Goal: Task Accomplishment & Management: Manage account settings

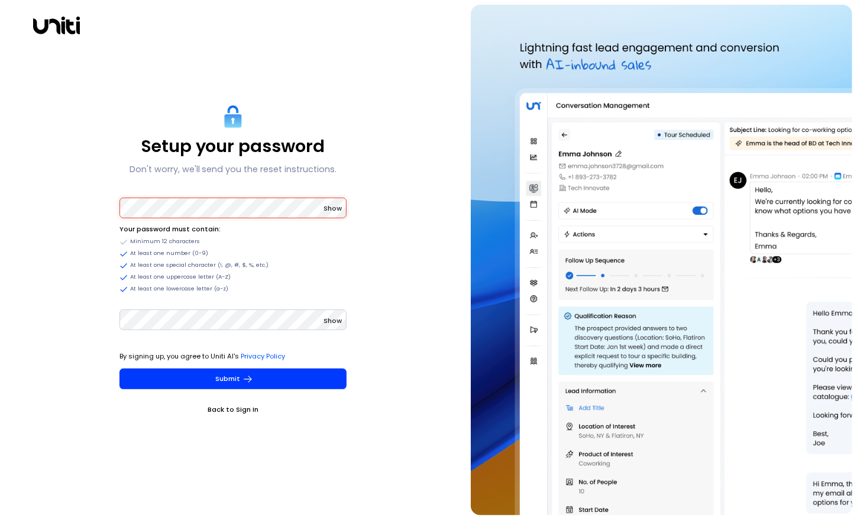
click at [335, 205] on span "Show" at bounding box center [332, 207] width 18 height 9
click at [341, 322] on span "Show" at bounding box center [332, 320] width 18 height 9
click at [336, 316] on span "Hide" at bounding box center [333, 320] width 15 height 9
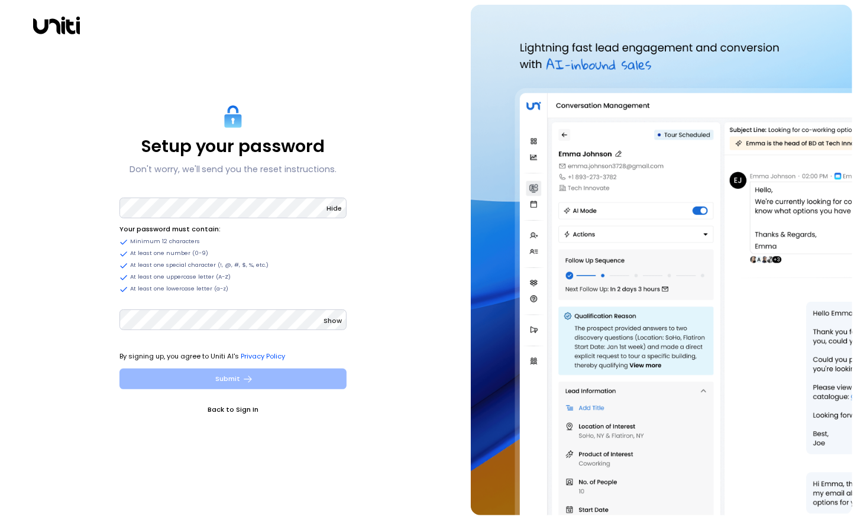
click at [282, 376] on button "Submit" at bounding box center [232, 378] width 227 height 21
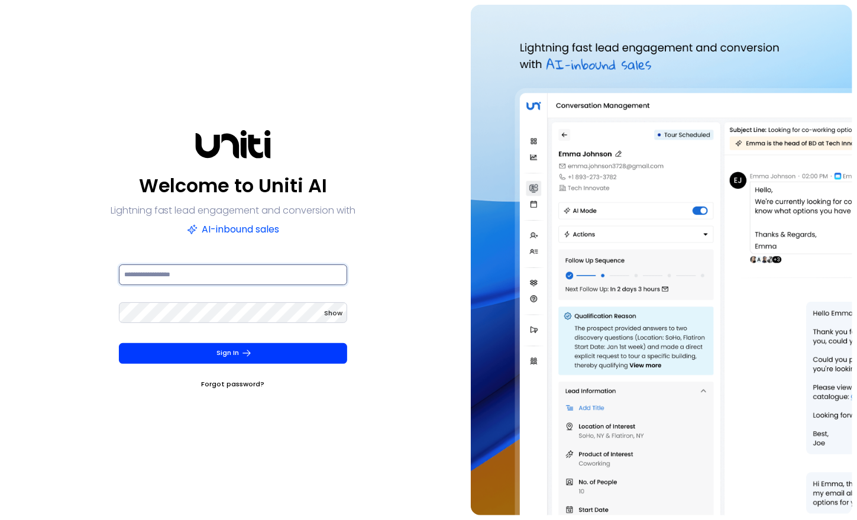
click at [231, 273] on input at bounding box center [233, 274] width 229 height 21
click at [334, 309] on span "Show" at bounding box center [333, 312] width 18 height 9
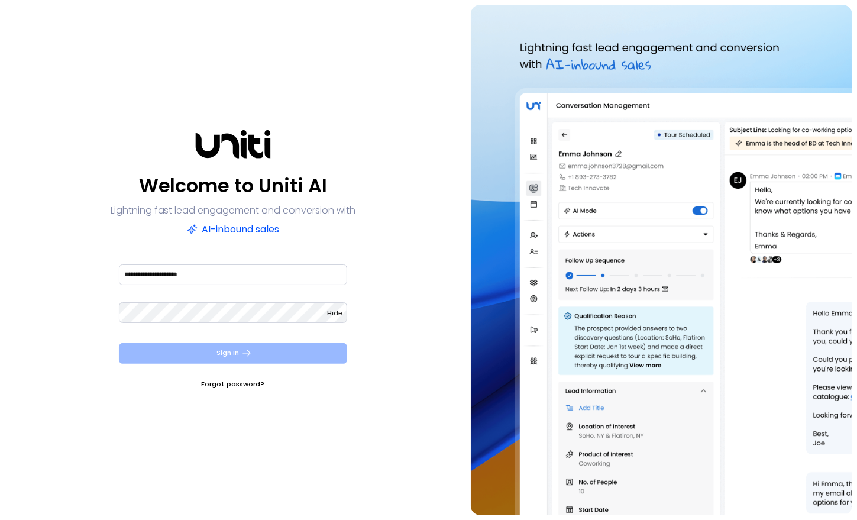
click at [299, 350] on button "Sign In" at bounding box center [233, 353] width 229 height 21
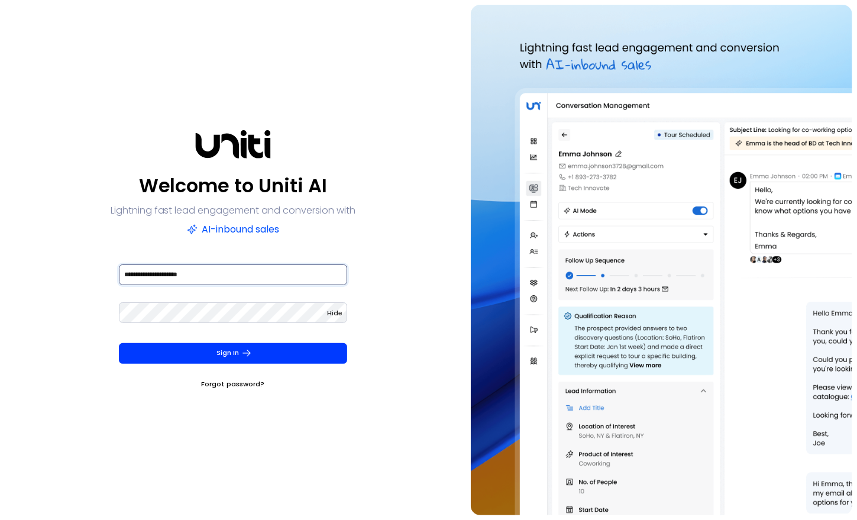
click at [145, 275] on input "**********" at bounding box center [233, 274] width 229 height 21
type input "**********"
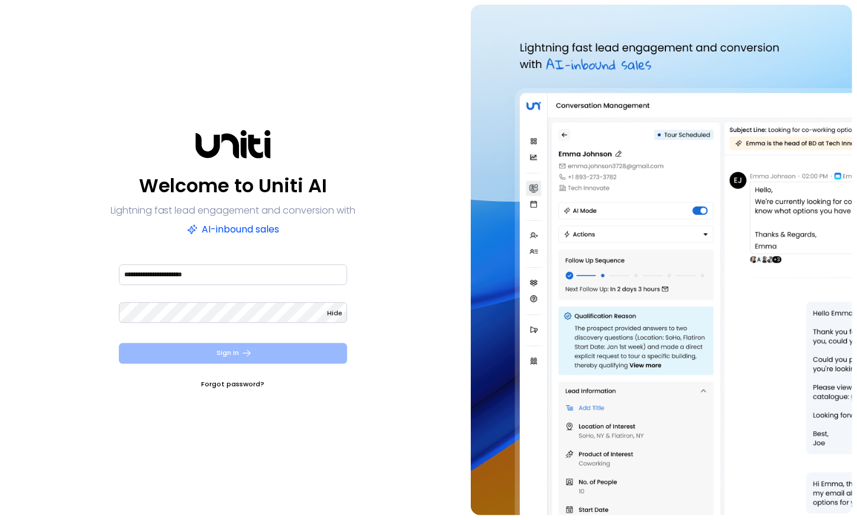
click at [272, 356] on button "Sign In" at bounding box center [233, 353] width 229 height 21
click at [175, 355] on button "Sign In" at bounding box center [233, 353] width 229 height 21
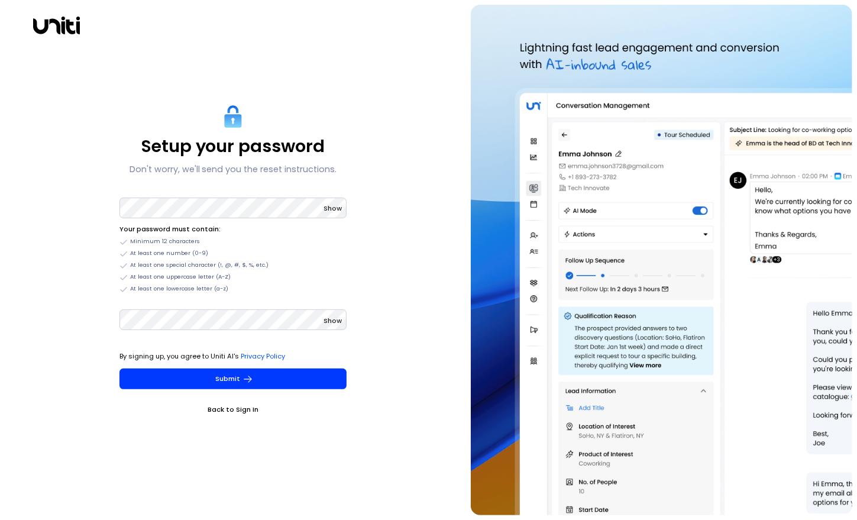
click at [234, 410] on link "Back to Sign In" at bounding box center [232, 409] width 227 height 12
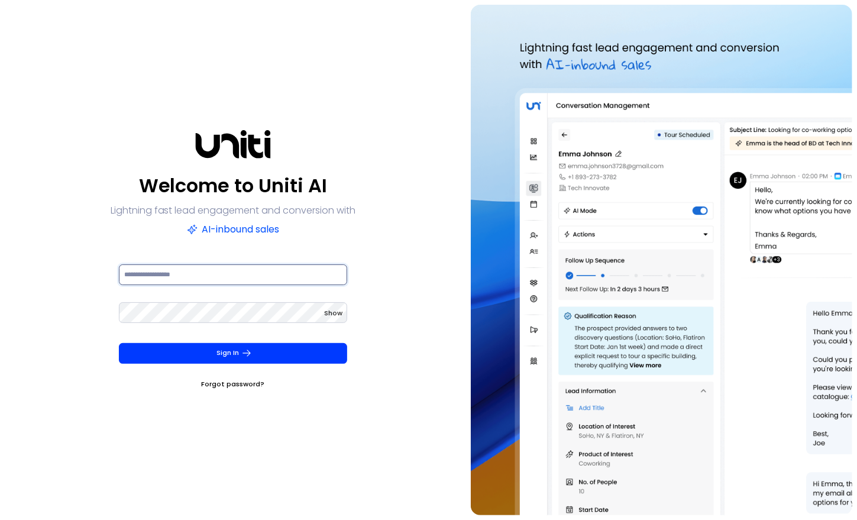
click at [211, 277] on input at bounding box center [233, 274] width 229 height 21
type input "**********"
click at [119, 343] on button "Sign In" at bounding box center [233, 353] width 229 height 21
click at [335, 311] on span "Show" at bounding box center [333, 312] width 18 height 9
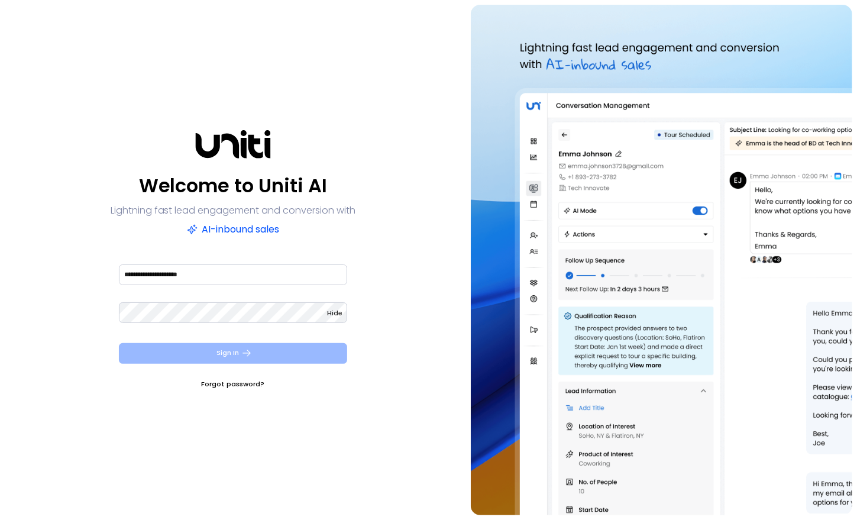
click at [203, 356] on button "Sign In" at bounding box center [233, 353] width 229 height 21
click at [212, 348] on button "Sign In" at bounding box center [233, 353] width 229 height 21
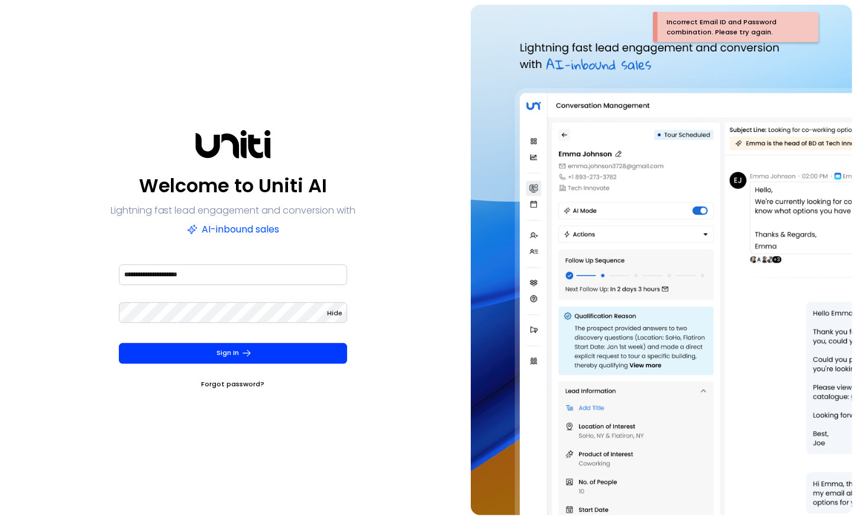
click at [242, 384] on link "Forgot password?" at bounding box center [233, 384] width 63 height 12
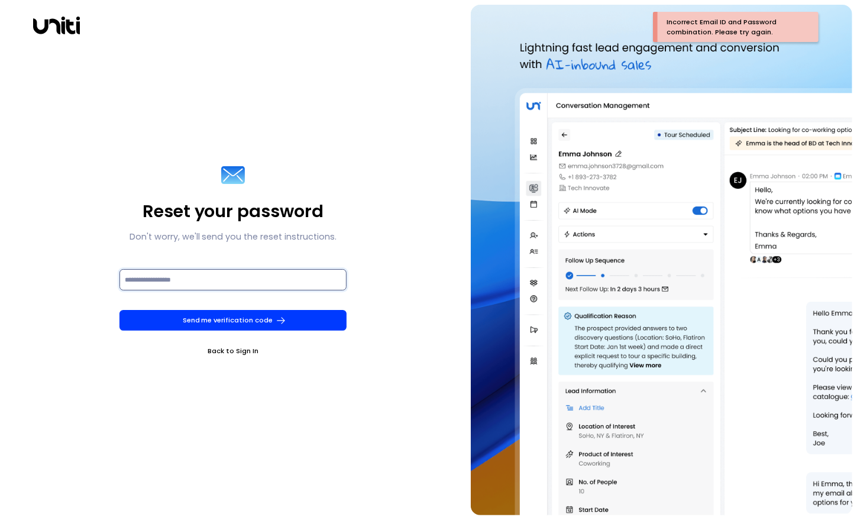
click at [166, 277] on input at bounding box center [232, 279] width 227 height 21
type input "**********"
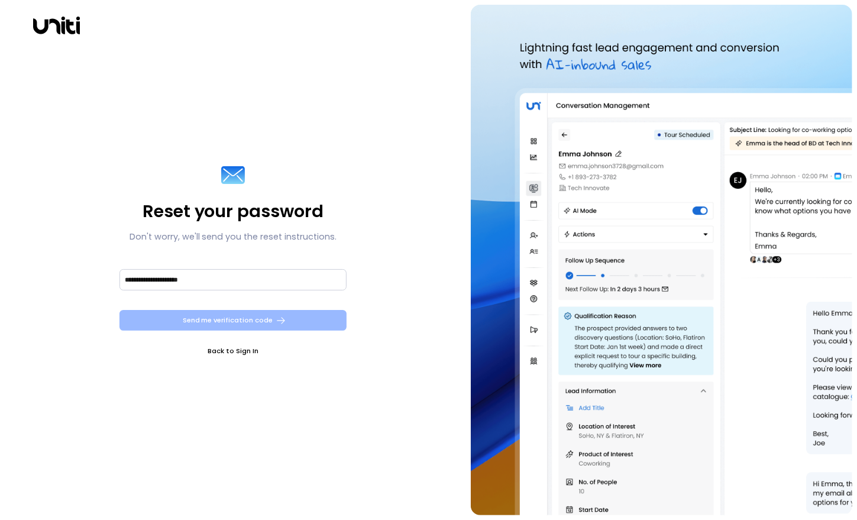
click at [271, 321] on button "Send me verification code" at bounding box center [232, 320] width 227 height 21
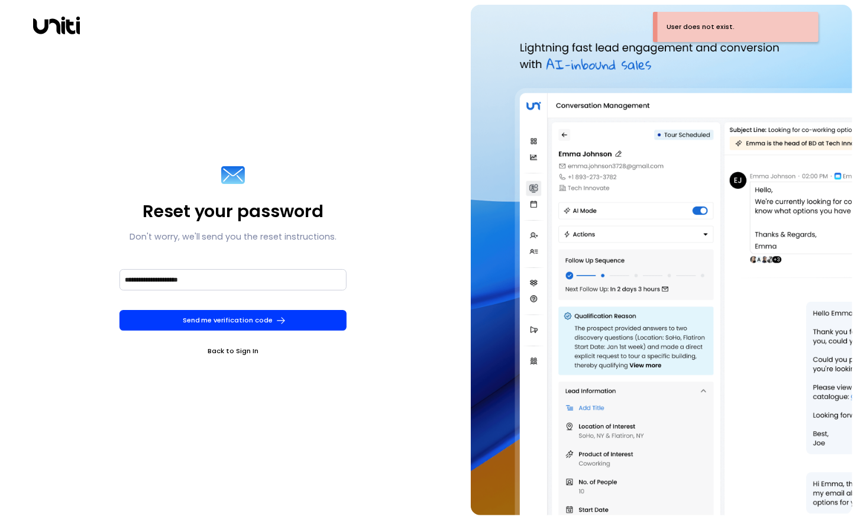
click at [237, 352] on link "Back to Sign In" at bounding box center [232, 351] width 227 height 12
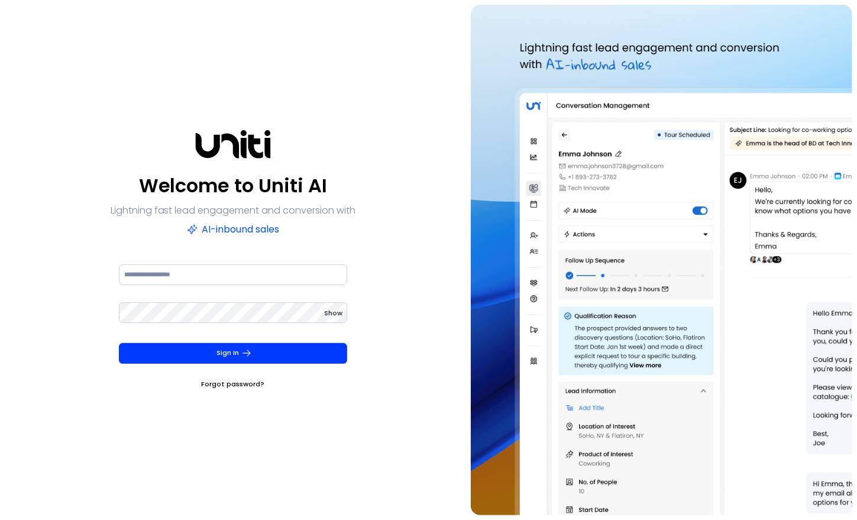
click at [222, 383] on link "Forgot password?" at bounding box center [233, 384] width 63 height 12
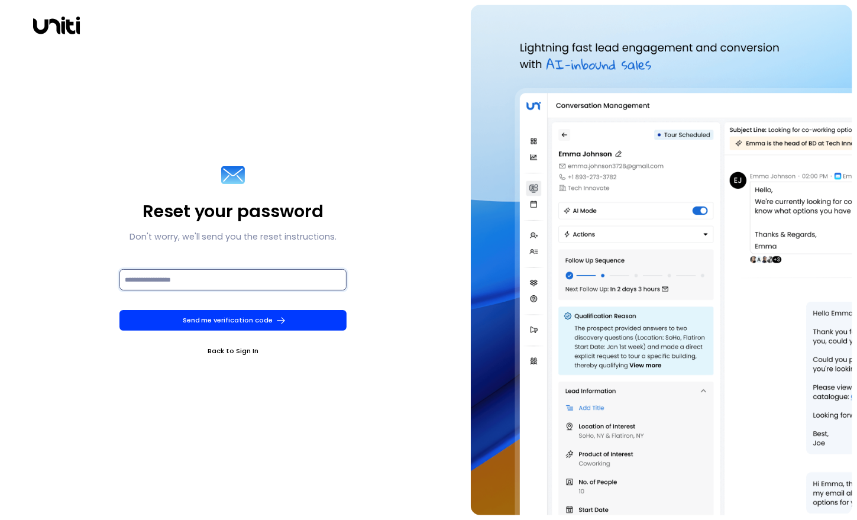
click at [170, 279] on input at bounding box center [232, 279] width 227 height 21
type input "**********"
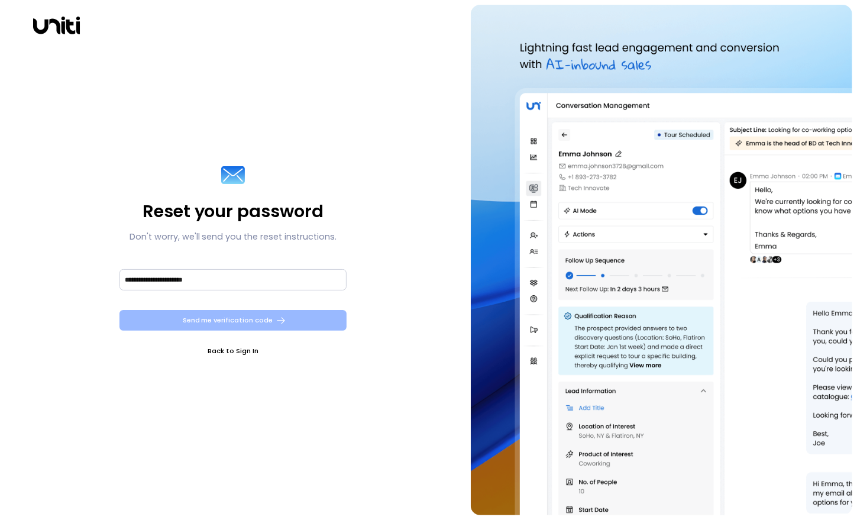
click at [250, 318] on button "Send me verification code" at bounding box center [232, 320] width 227 height 21
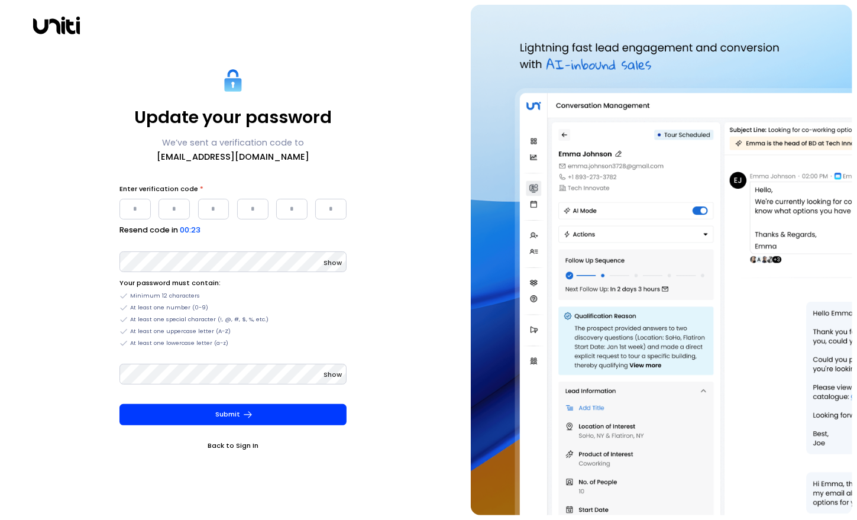
click at [142, 212] on input "Please enter OTP character 1" at bounding box center [134, 209] width 31 height 21
paste input "*"
type input "*"
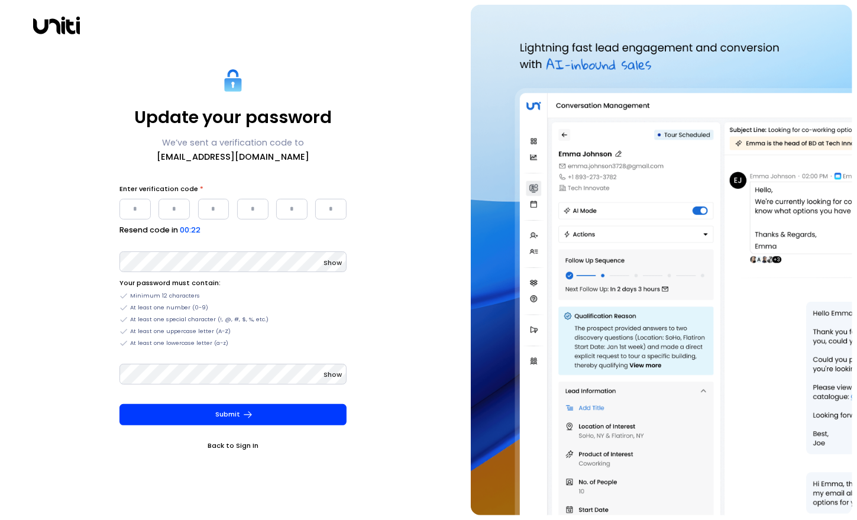
type input "*"
click at [334, 266] on span "Show" at bounding box center [332, 262] width 18 height 9
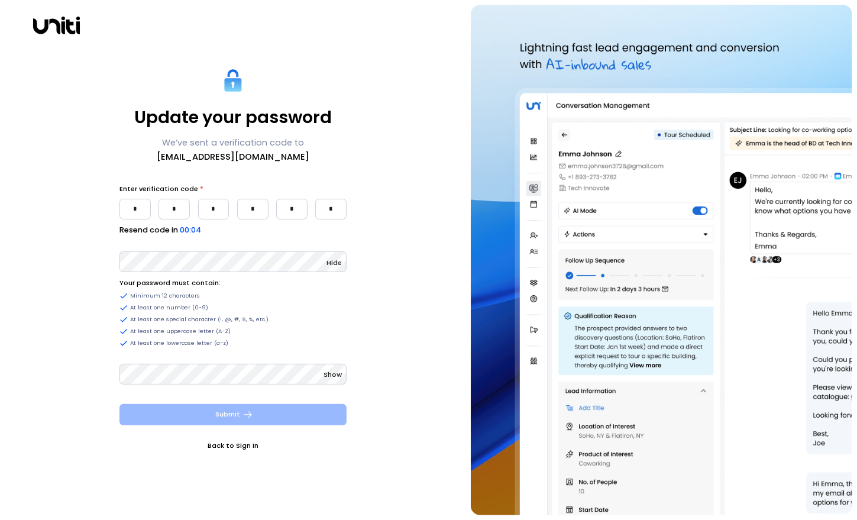
click at [242, 420] on button "Submit" at bounding box center [232, 414] width 227 height 21
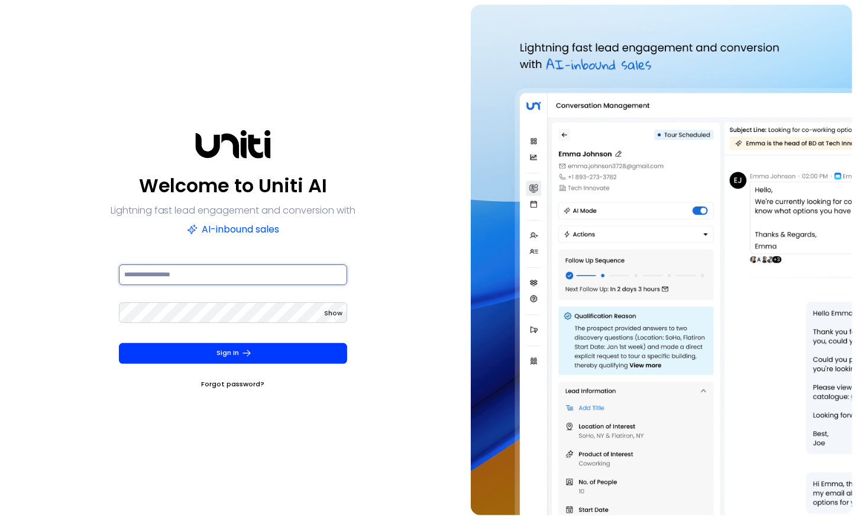
click at [186, 276] on input at bounding box center [233, 274] width 229 height 21
type input "**********"
click at [331, 316] on span "Show" at bounding box center [333, 312] width 18 height 9
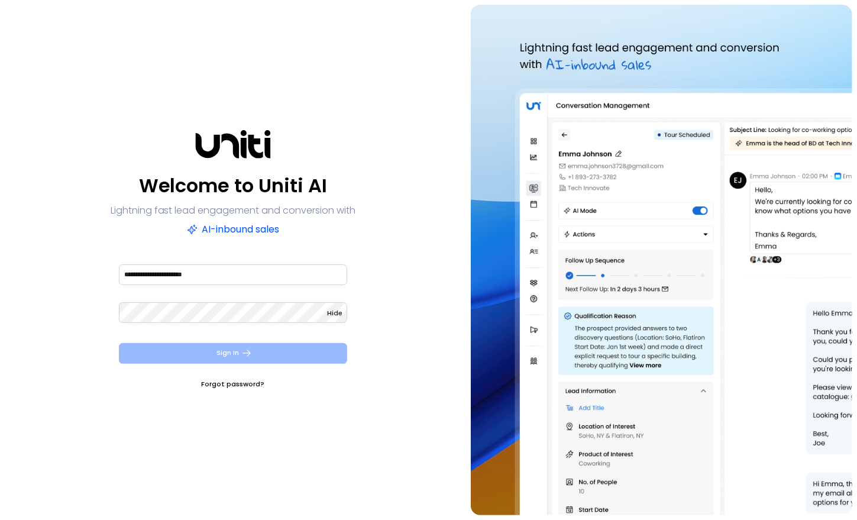
click at [265, 355] on button "Sign In" at bounding box center [233, 353] width 229 height 21
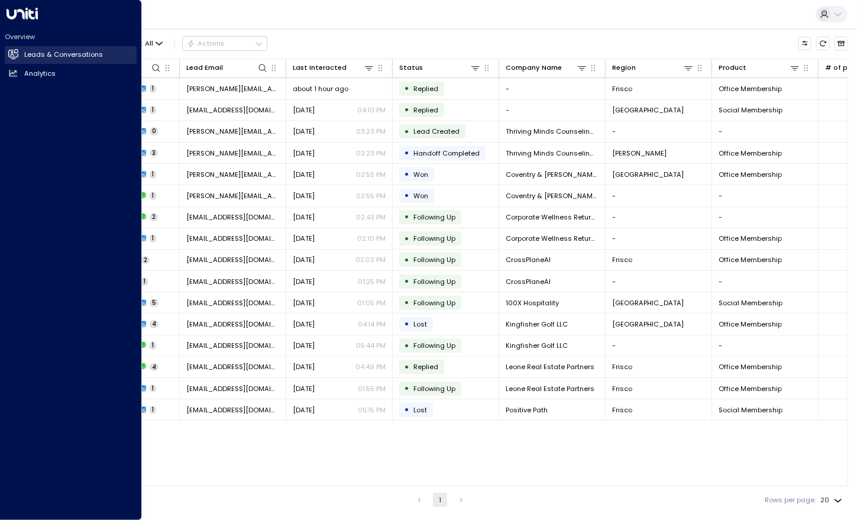
click at [9, 53] on icon at bounding box center [13, 54] width 10 height 8
